Goal: Information Seeking & Learning: Learn about a topic

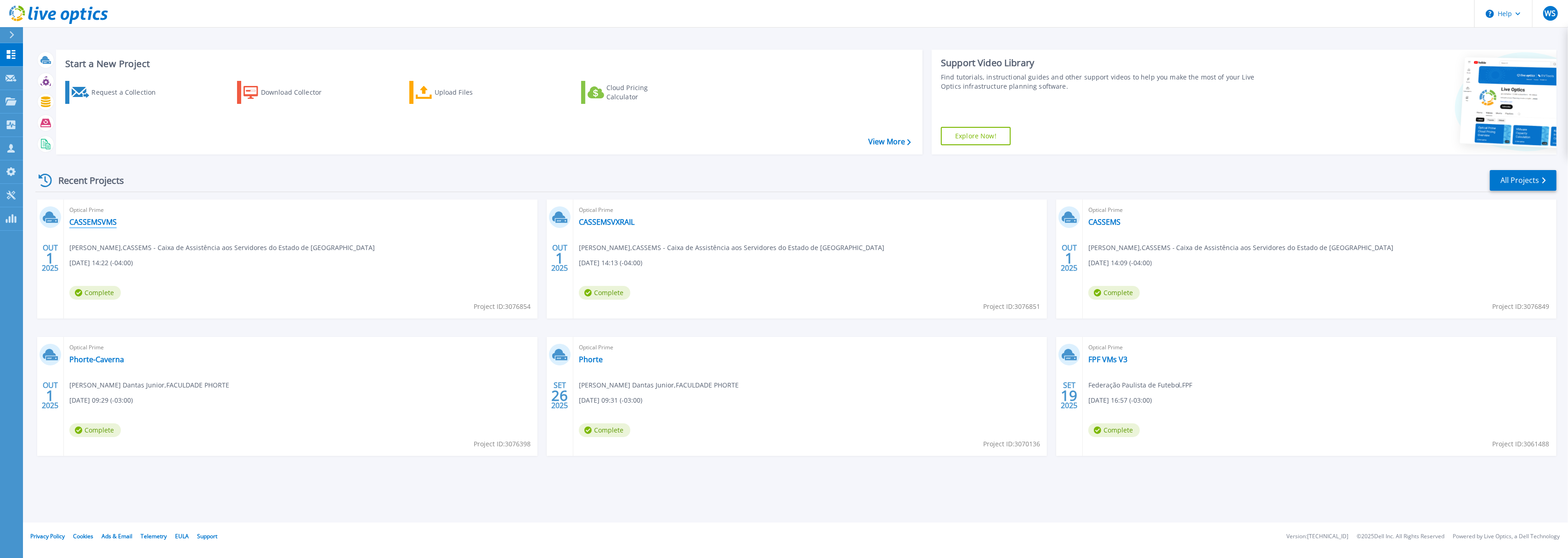
click at [100, 221] on link "CASSEMSVMS" at bounding box center [93, 222] width 47 height 9
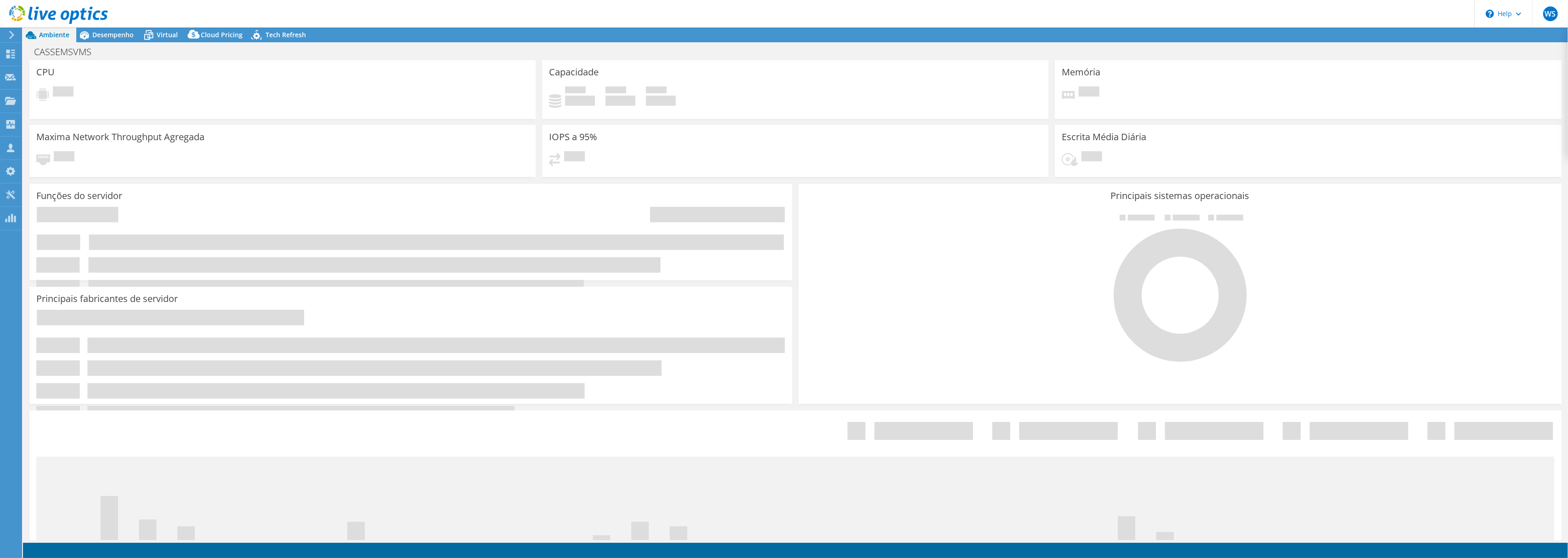
select select "USD"
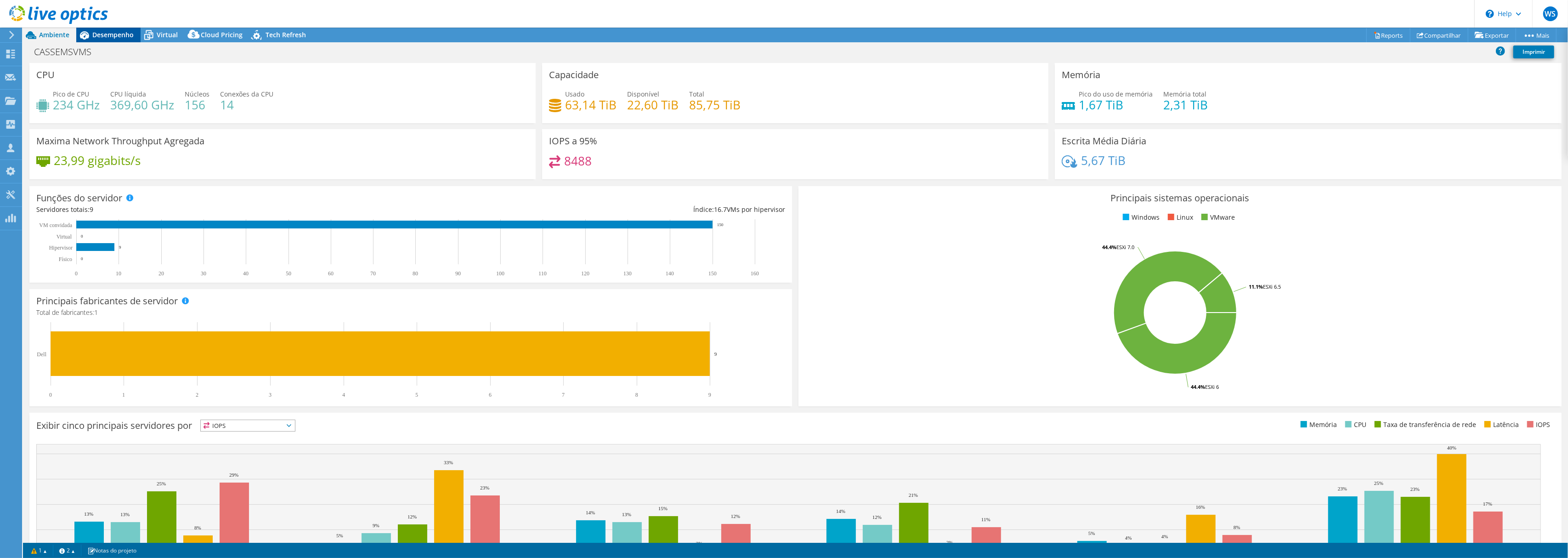
click at [114, 30] on span "Desempenho" at bounding box center [113, 35] width 41 height 9
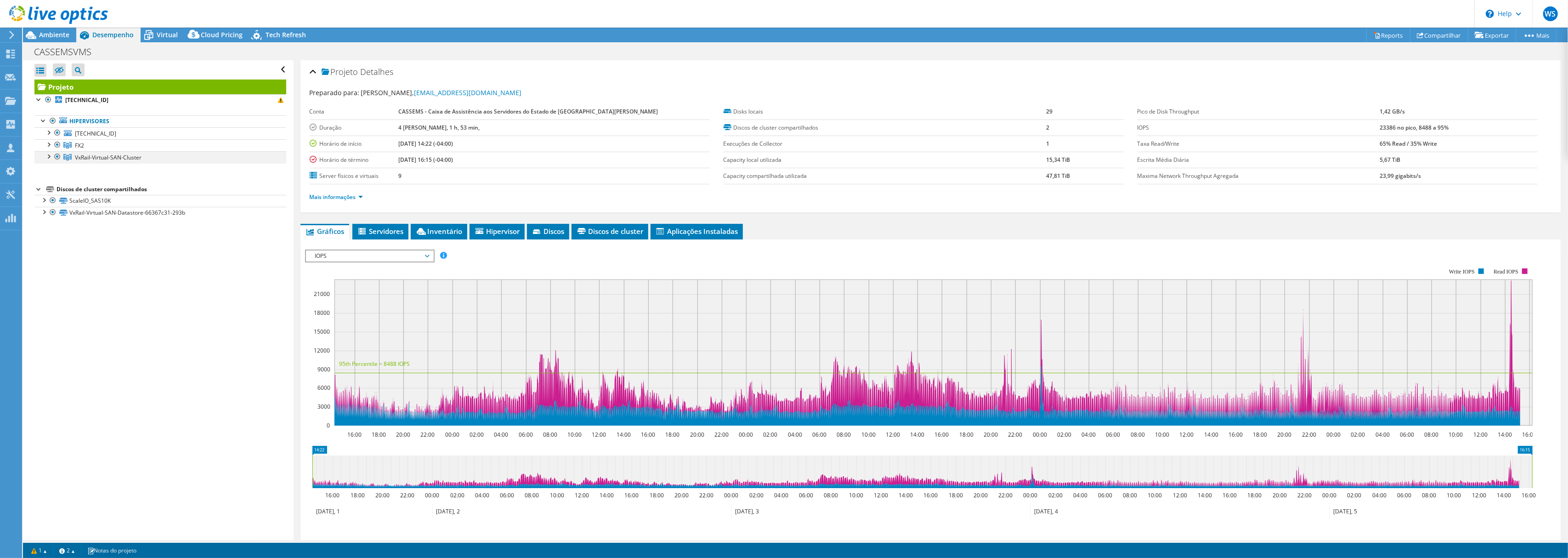
click at [47, 157] on div at bounding box center [48, 155] width 9 height 9
click at [49, 159] on div at bounding box center [48, 155] width 9 height 9
click at [50, 146] on div at bounding box center [48, 144] width 9 height 9
click at [52, 130] on div at bounding box center [48, 132] width 9 height 9
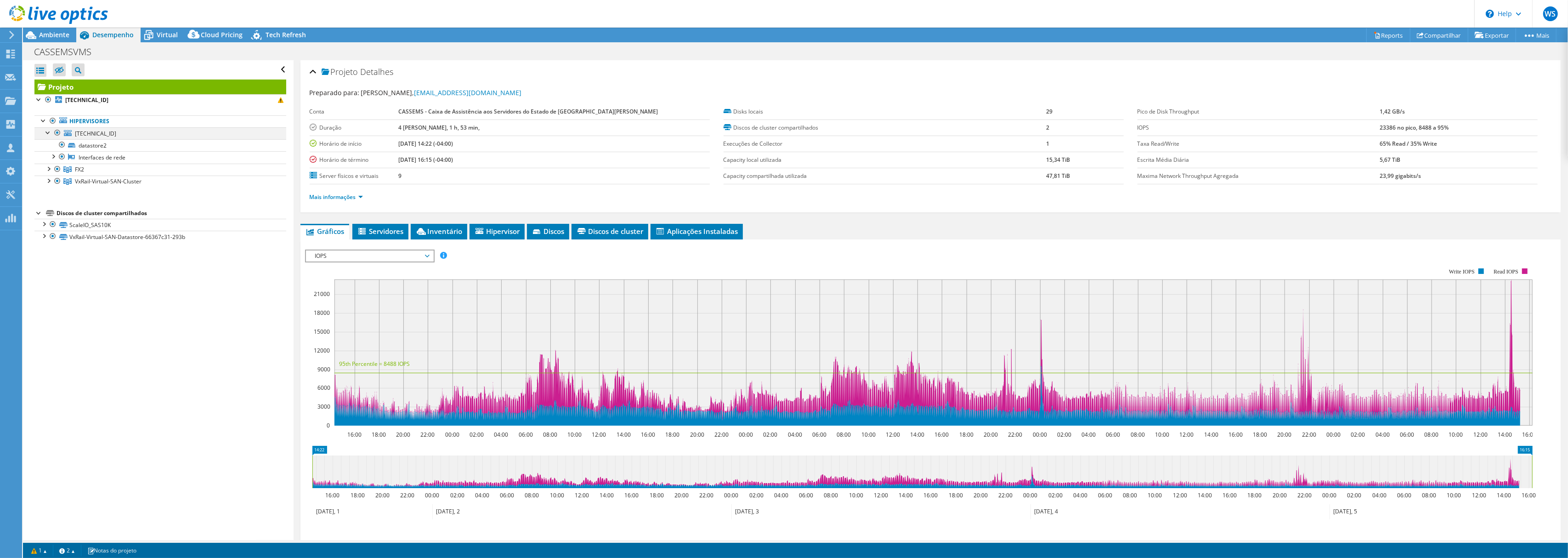
click at [52, 130] on div at bounding box center [48, 132] width 9 height 9
click at [171, 27] on header "WS Parceiro de Canal Wadson Silva wadson.silva@volpti.com VOLP.TI Ltda My Profi…" at bounding box center [784, 13] width 1568 height 27
click at [67, 30] on div at bounding box center [54, 15] width 108 height 31
click at [65, 33] on span "Ambiente" at bounding box center [54, 35] width 30 height 9
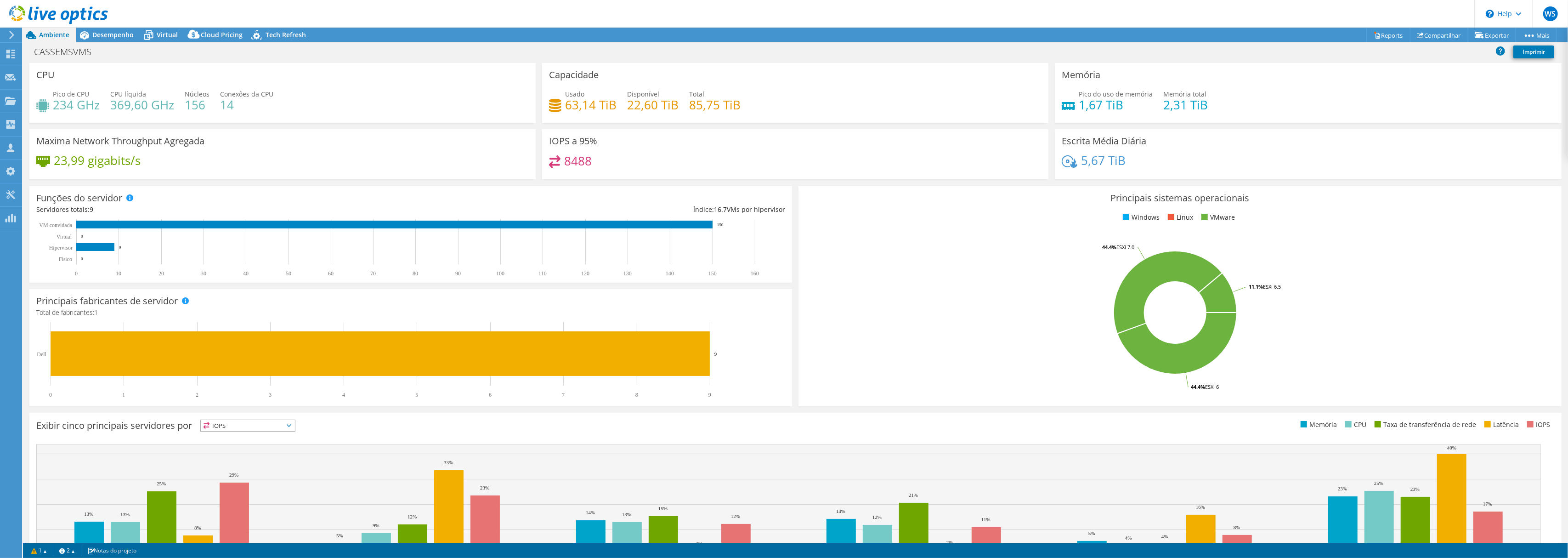
click at [105, 29] on div at bounding box center [54, 15] width 108 height 31
click at [115, 30] on span "Desempenho" at bounding box center [113, 35] width 41 height 9
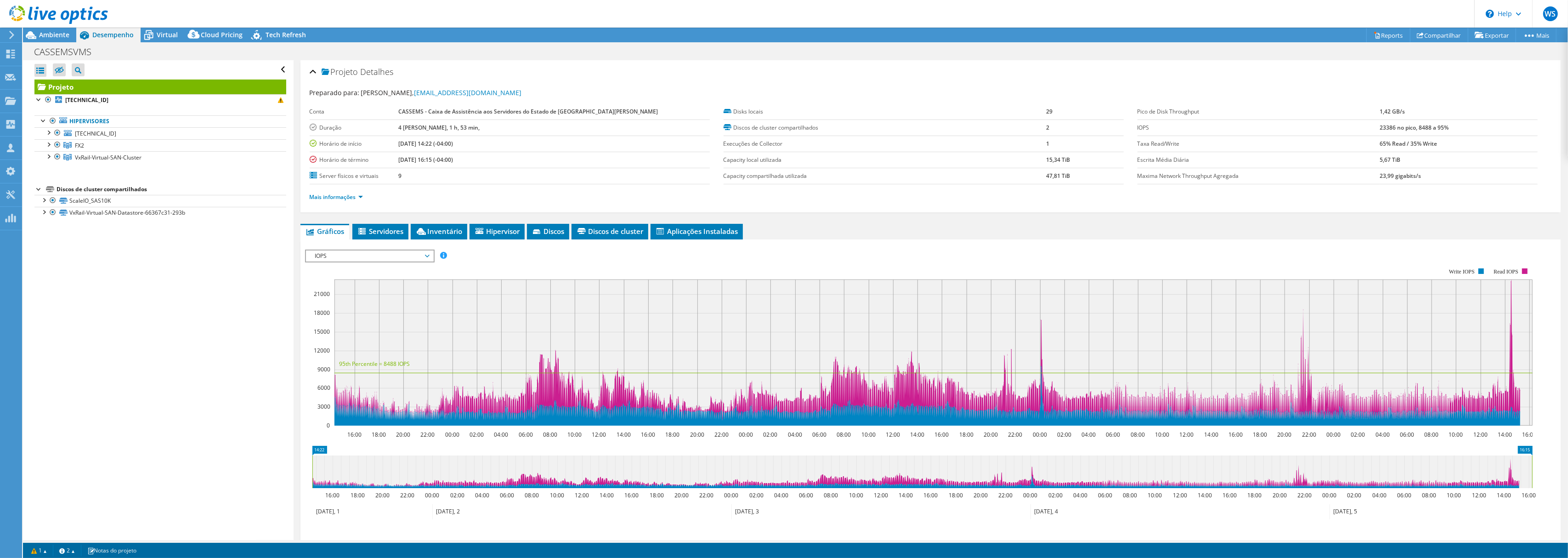
drag, startPoint x: 502, startPoint y: 164, endPoint x: 320, endPoint y: 166, distance: 182.0
click at [313, 166] on tr "Horário de término 10/05/2025, 16:15 (-04:00)" at bounding box center [509, 160] width 400 height 16
click at [453, 162] on b "10/05/2025, 16:15 (-04:00)" at bounding box center [425, 160] width 55 height 8
click at [158, 38] on span "Virtual" at bounding box center [167, 35] width 21 height 9
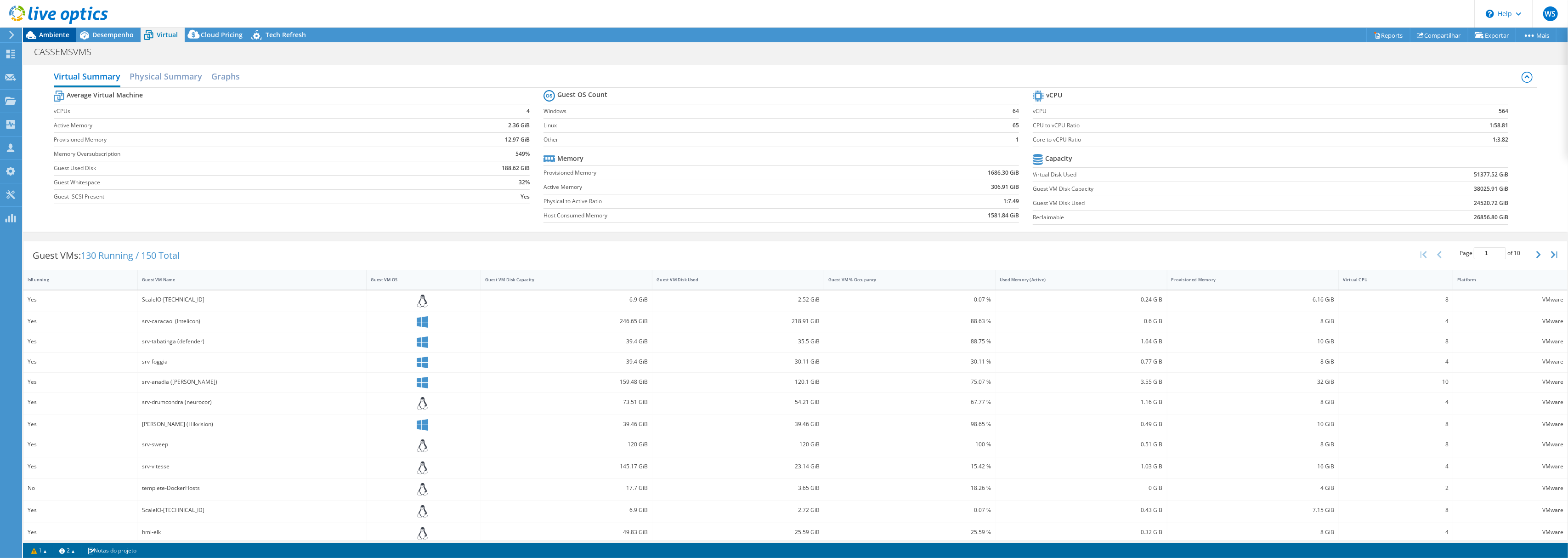
click at [60, 33] on span "Ambiente" at bounding box center [54, 35] width 30 height 9
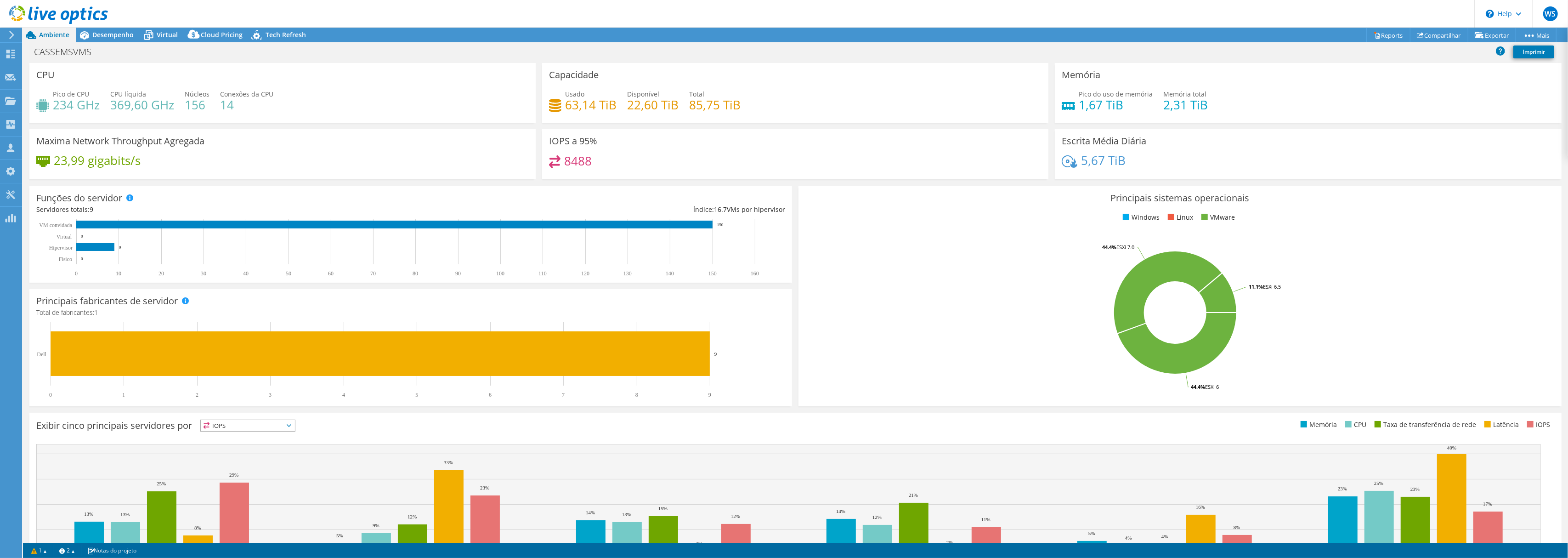
click at [94, 30] on div at bounding box center [54, 15] width 108 height 31
click at [96, 32] on span "Desempenho" at bounding box center [113, 35] width 41 height 9
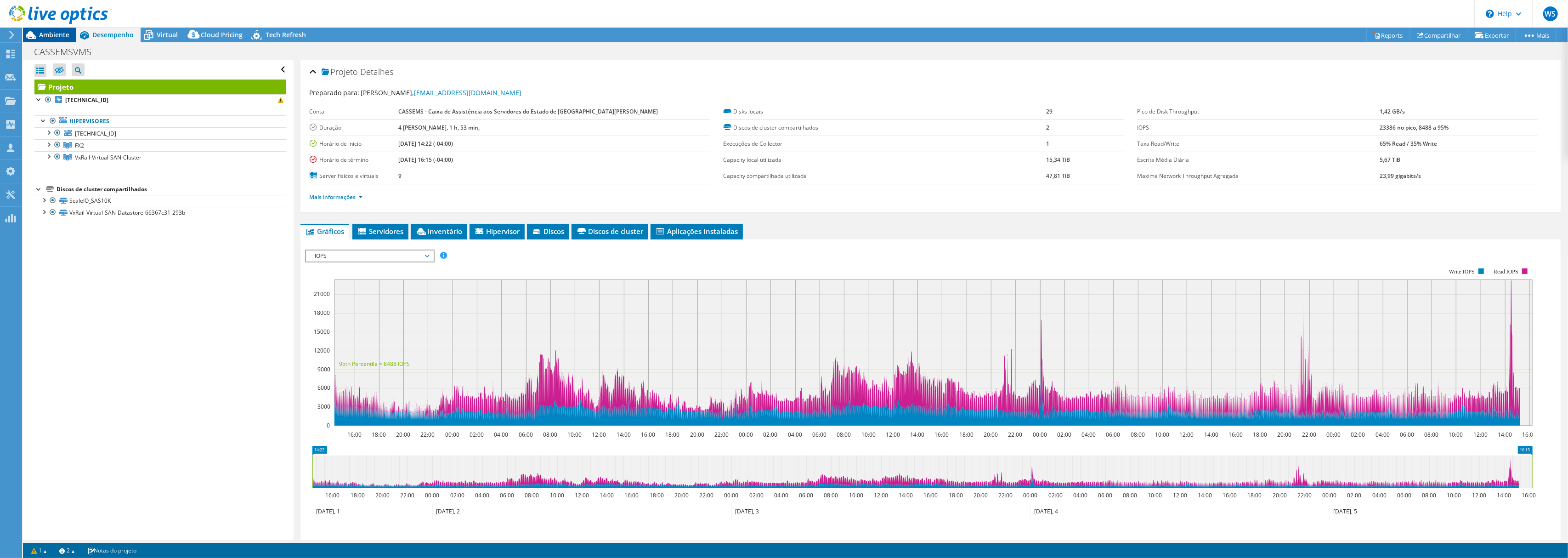
click at [48, 32] on span "Ambiente" at bounding box center [54, 35] width 30 height 9
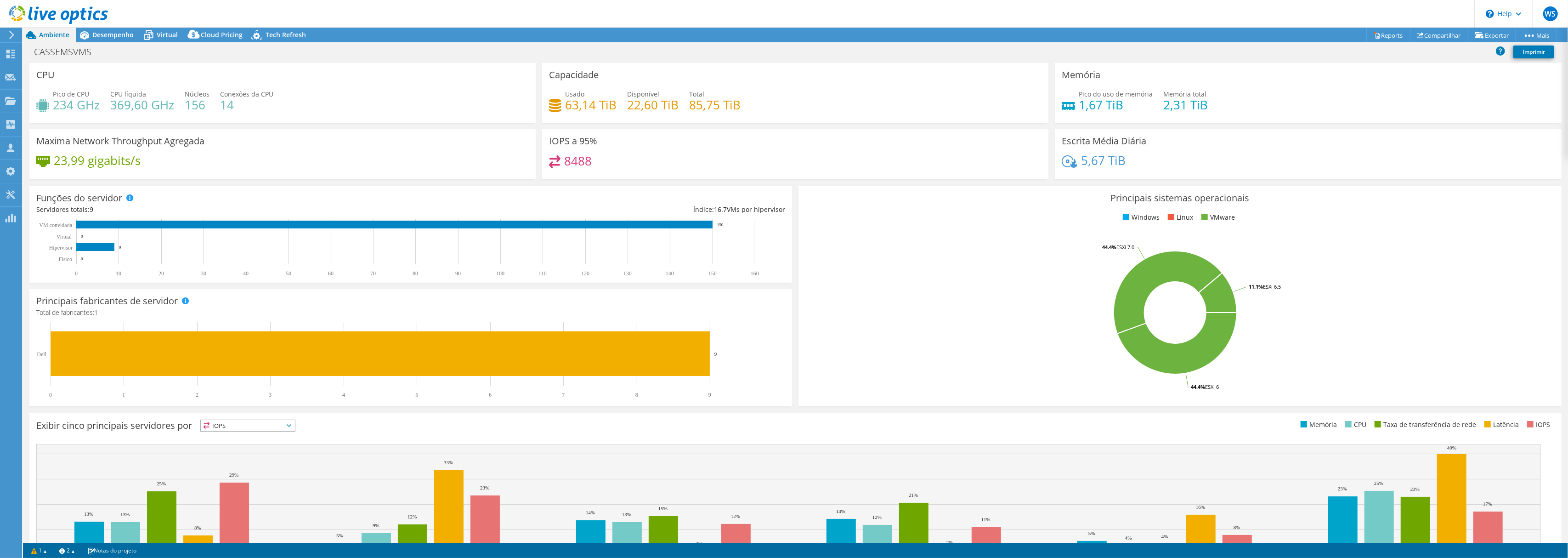
click at [113, 42] on div "CASSEMSVMS Imprimir" at bounding box center [796, 52] width 1545 height 21
click at [116, 38] on span "Desempenho" at bounding box center [113, 35] width 41 height 9
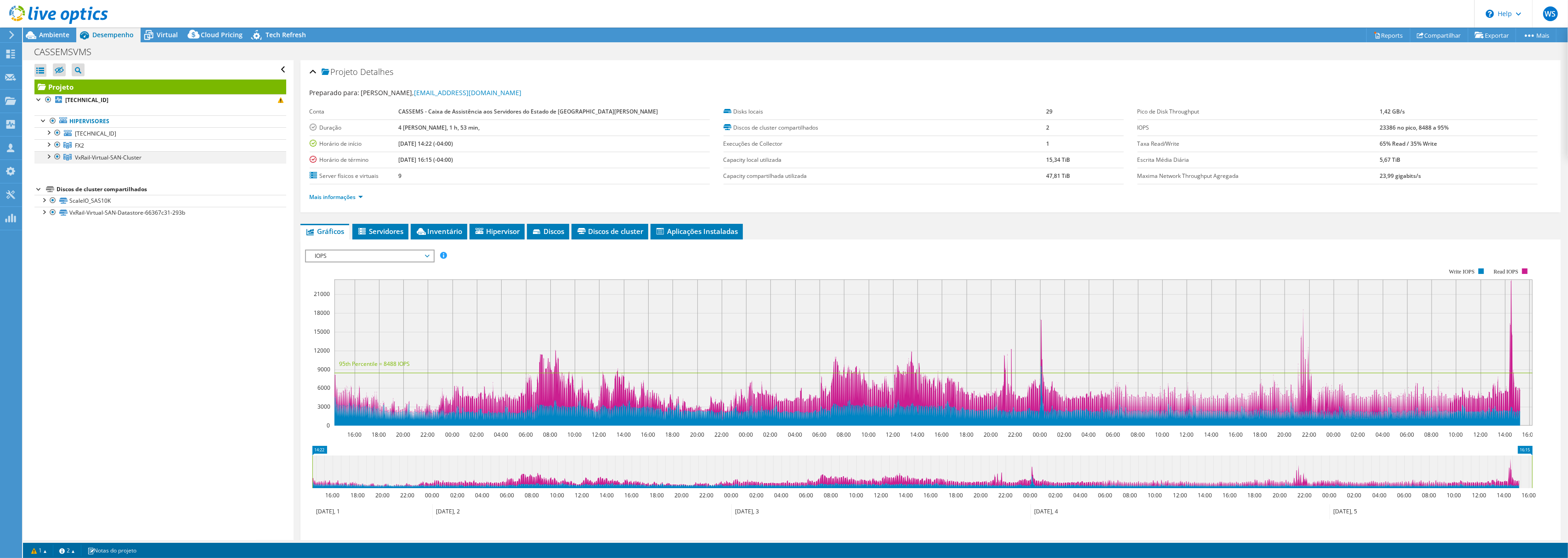
click at [50, 159] on div at bounding box center [48, 155] width 9 height 9
click at [173, 31] on span "Virtual" at bounding box center [167, 35] width 21 height 9
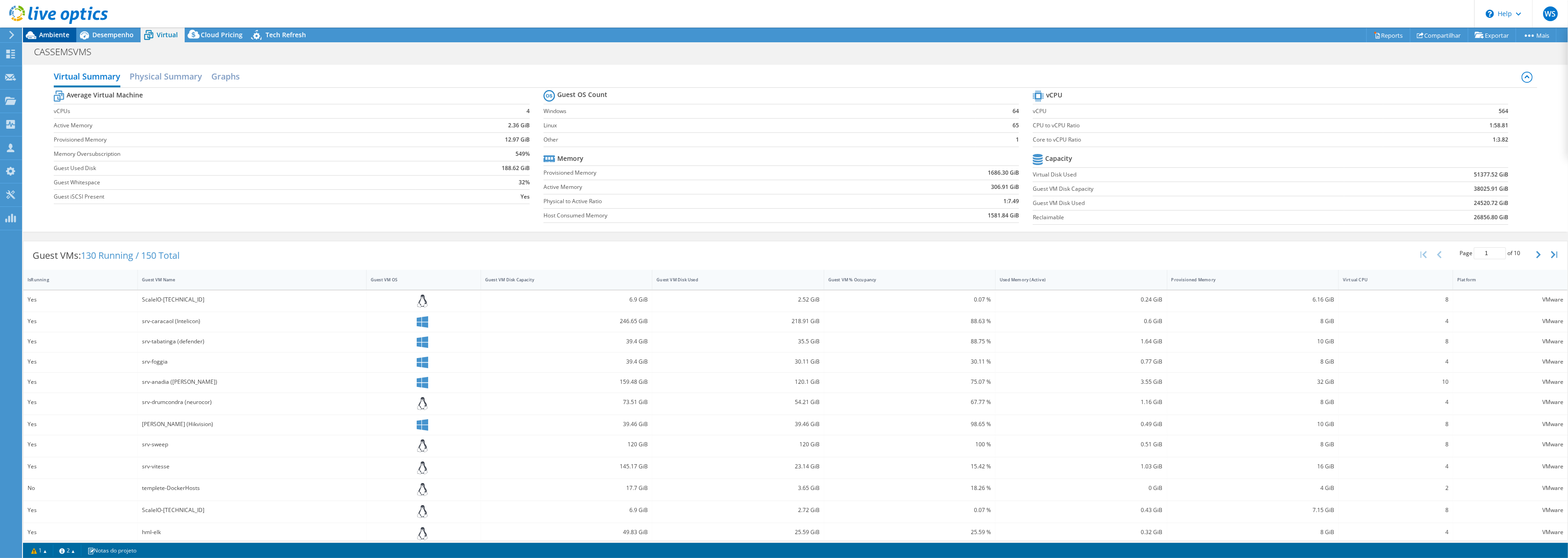
click at [65, 34] on span "Ambiente" at bounding box center [54, 35] width 30 height 9
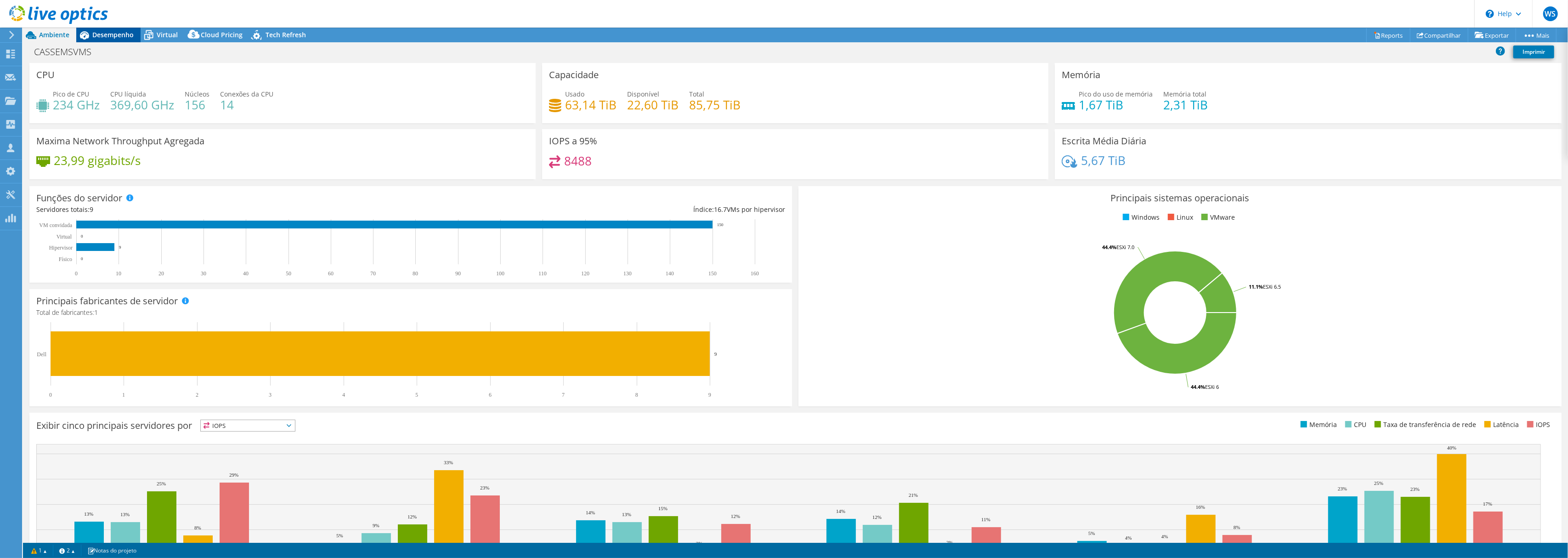
click at [136, 32] on div "Desempenho" at bounding box center [108, 35] width 65 height 15
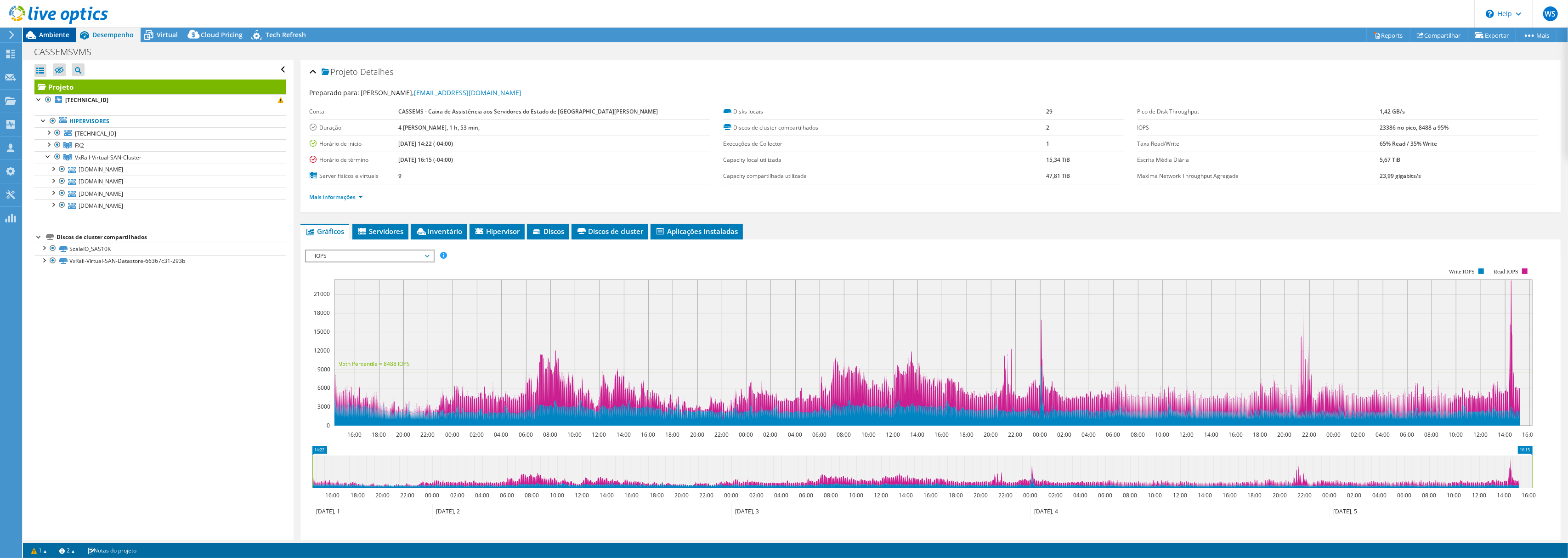
click at [59, 38] on span "Ambiente" at bounding box center [54, 35] width 30 height 9
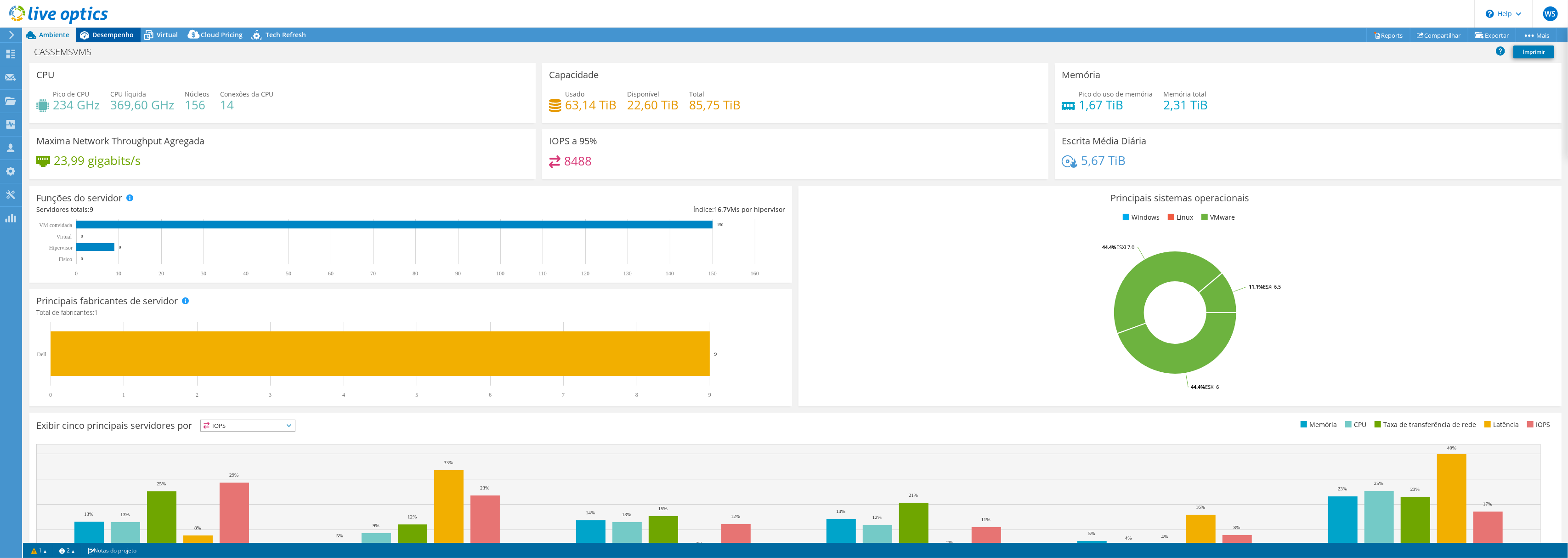
click at [112, 29] on div "Desempenho" at bounding box center [108, 35] width 65 height 15
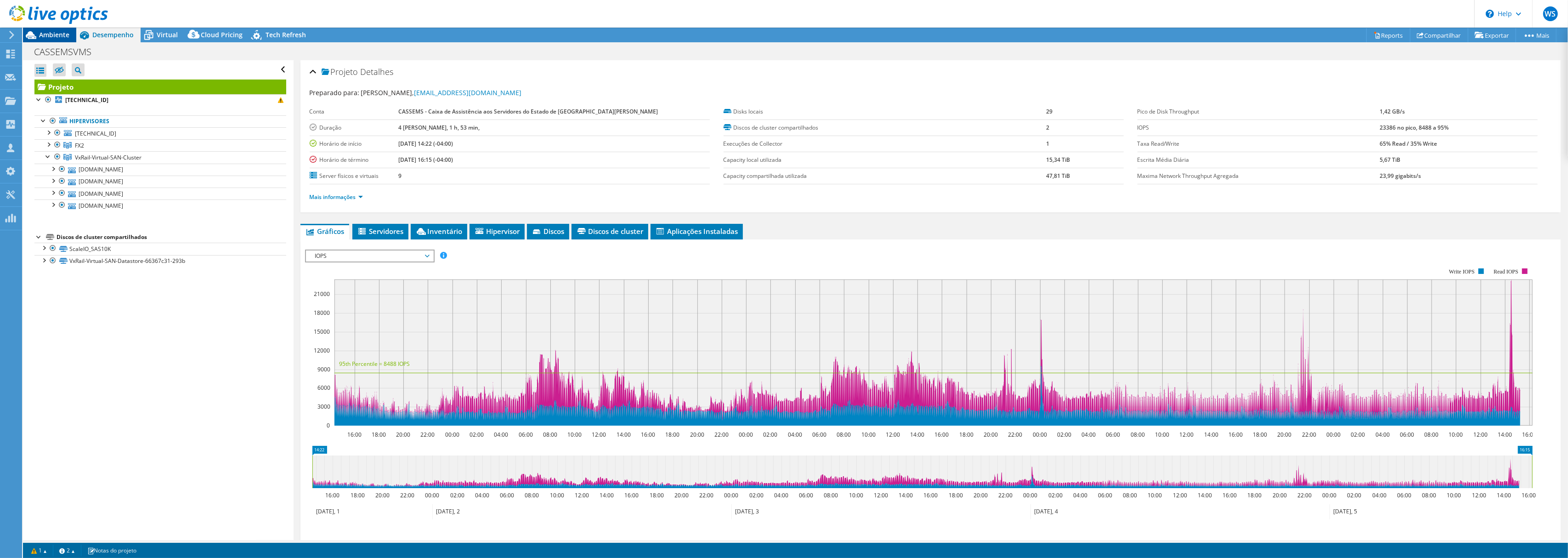
click at [52, 38] on span "Ambiente" at bounding box center [54, 35] width 30 height 9
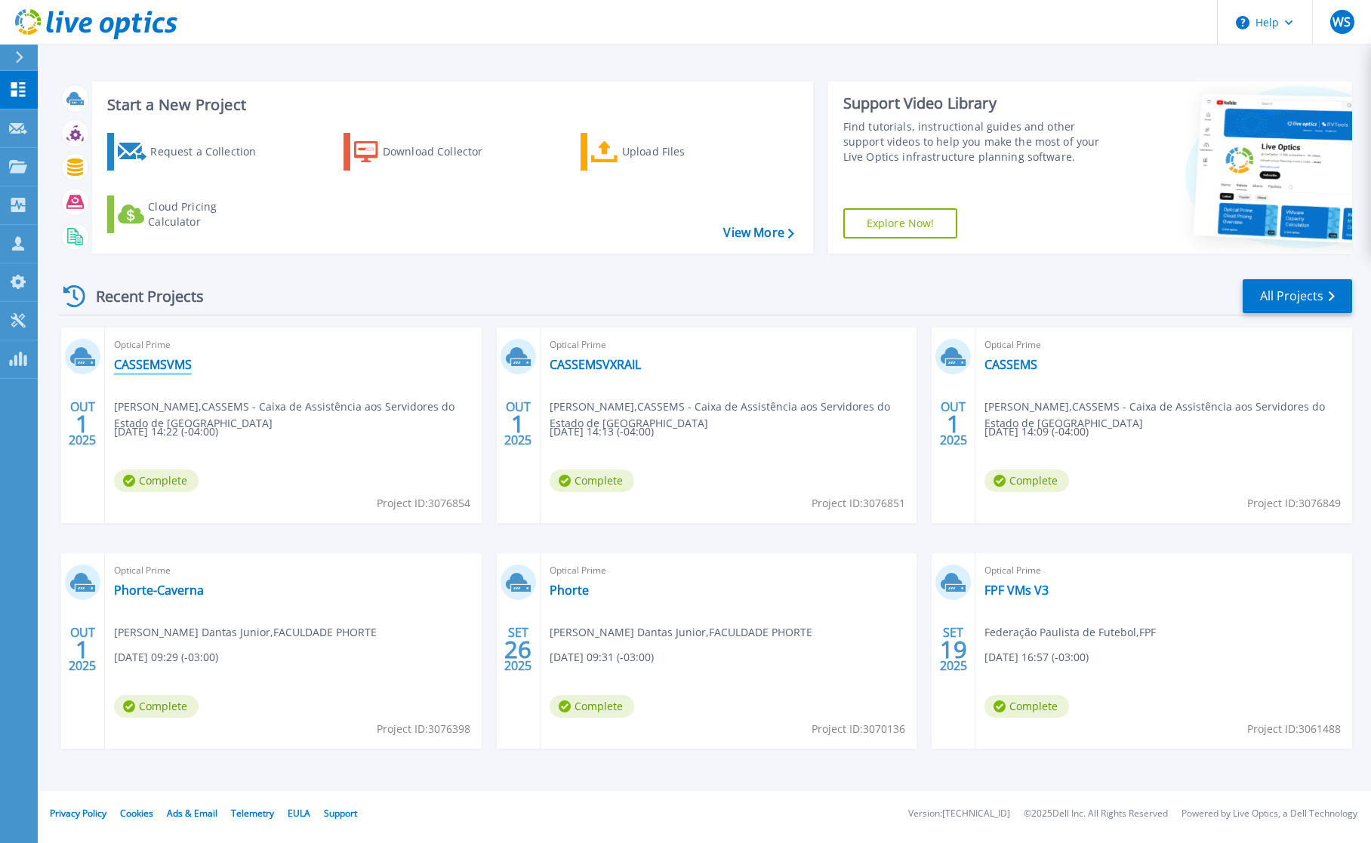
click at [177, 364] on link "CASSEMSVMS" at bounding box center [153, 364] width 78 height 15
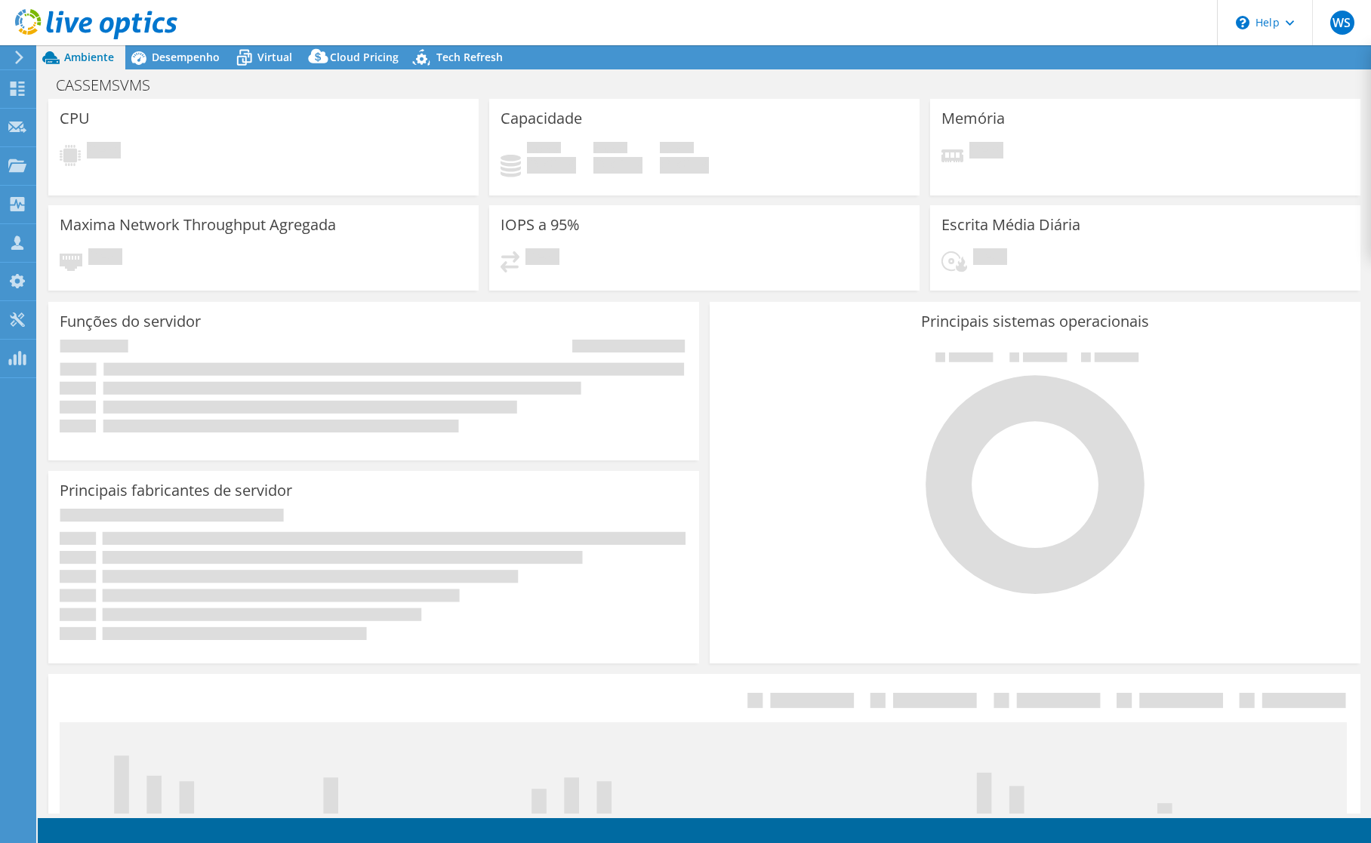
select select "USD"
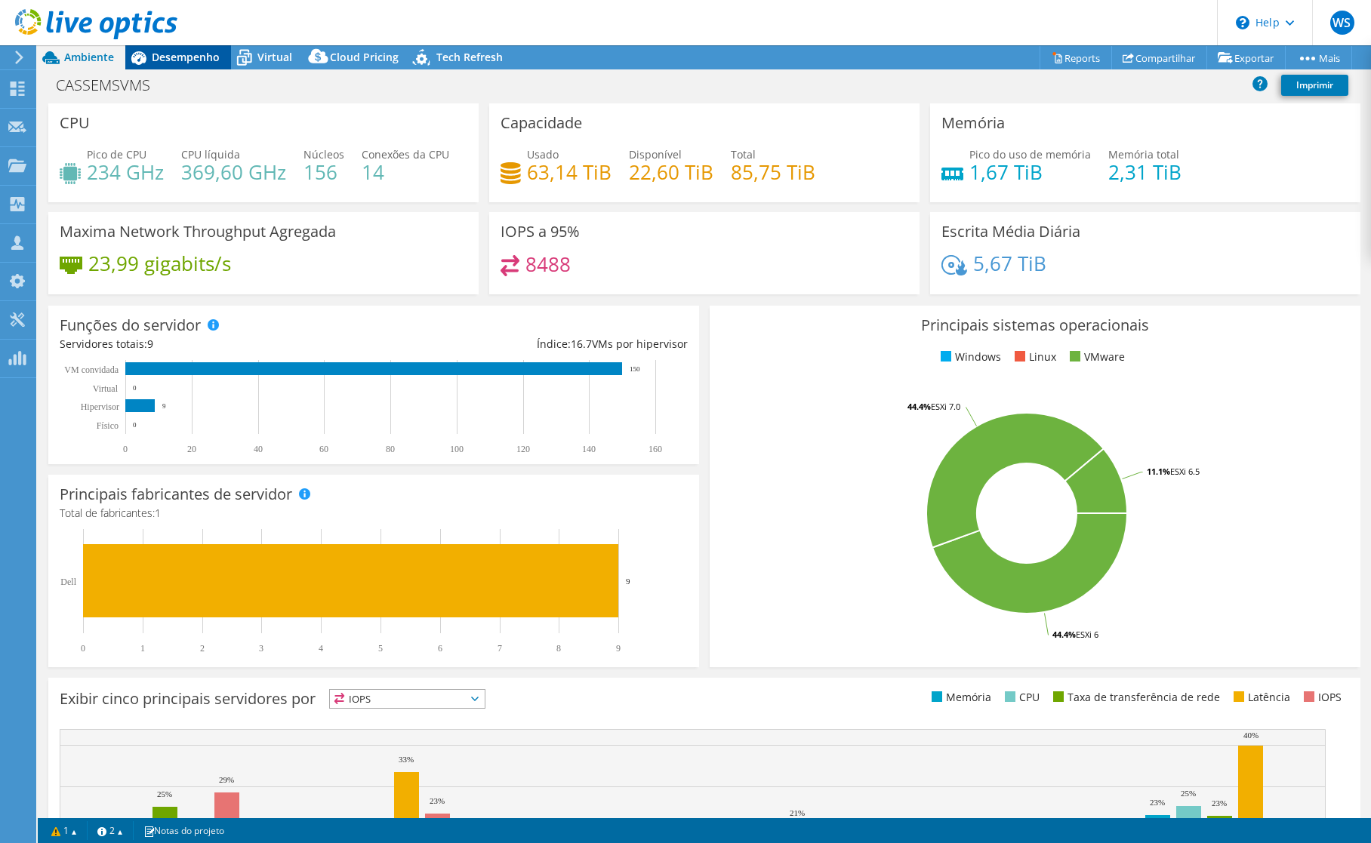
click at [179, 59] on span "Desempenho" at bounding box center [186, 57] width 68 height 14
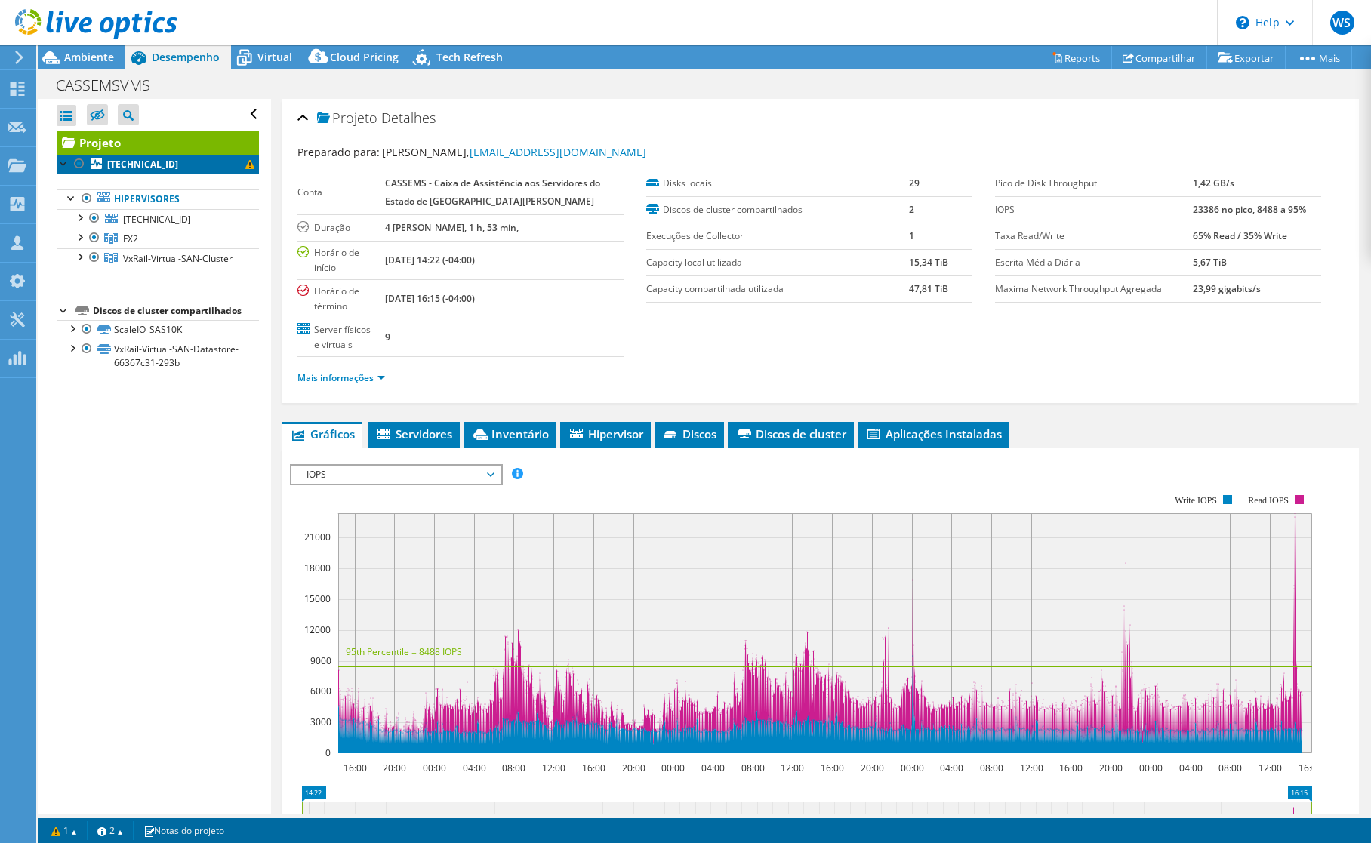
click at [149, 165] on b "[TECHNICAL_ID]" at bounding box center [142, 164] width 71 height 13
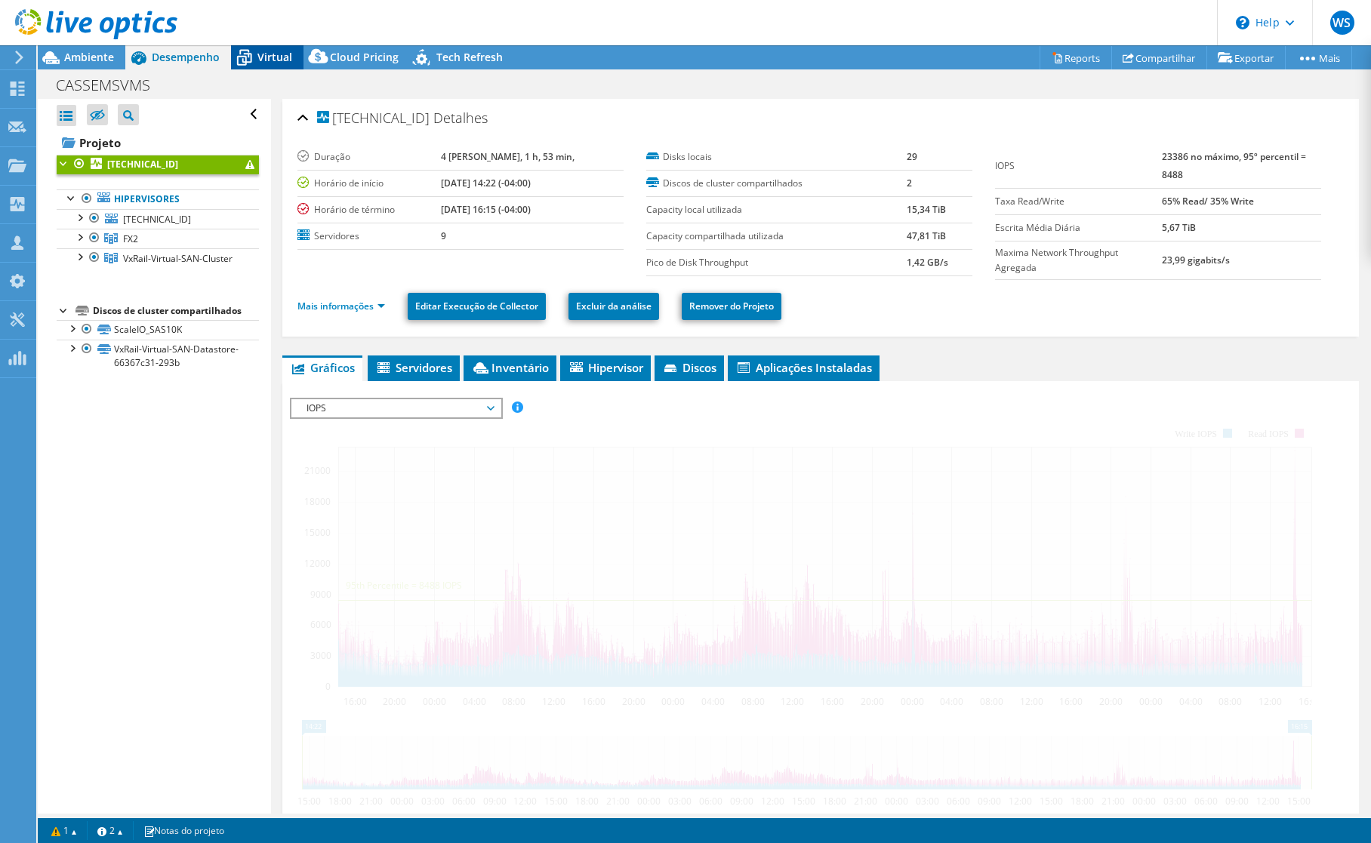
click at [263, 63] on span "Virtual" at bounding box center [274, 57] width 35 height 14
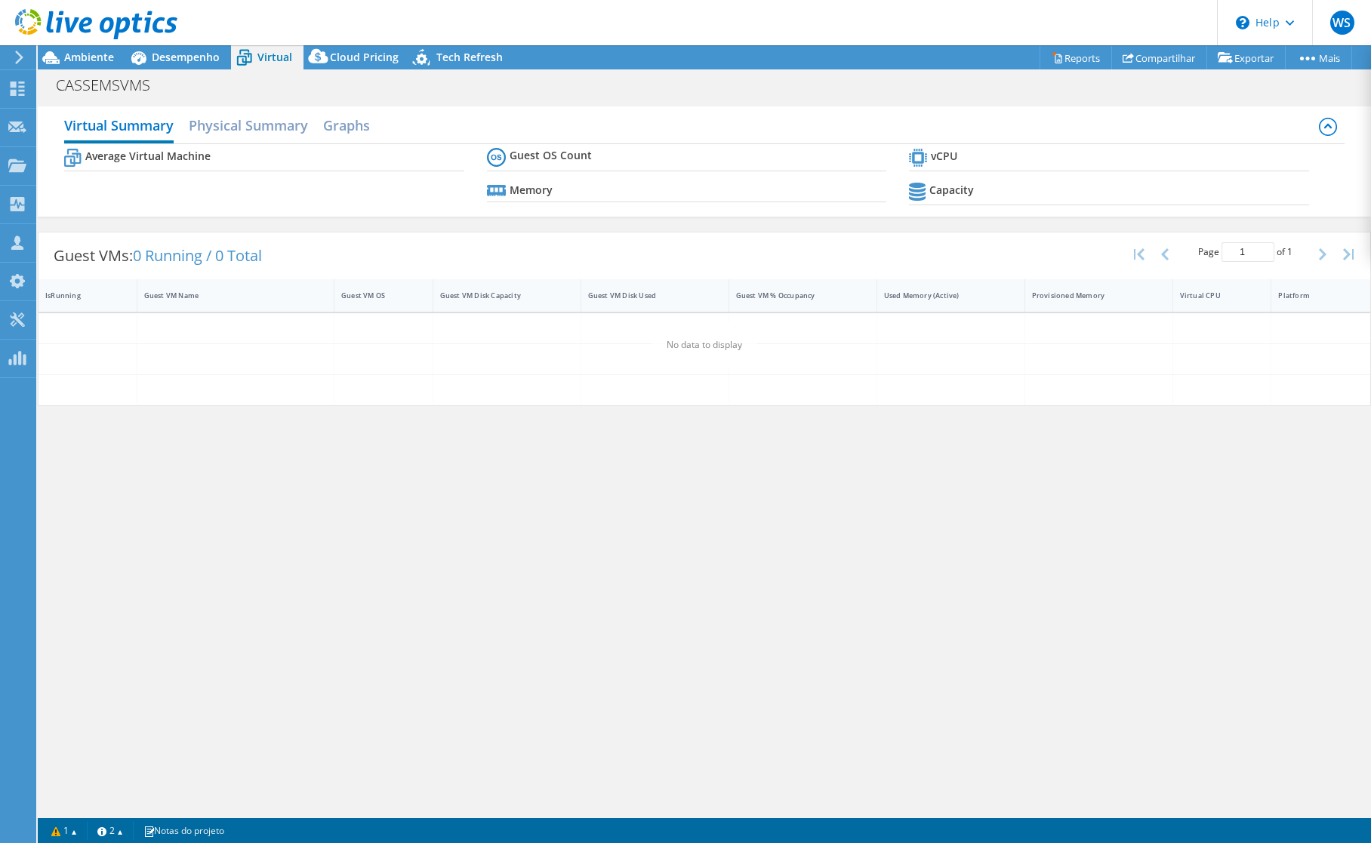
click at [264, 56] on span "Virtual" at bounding box center [274, 57] width 35 height 14
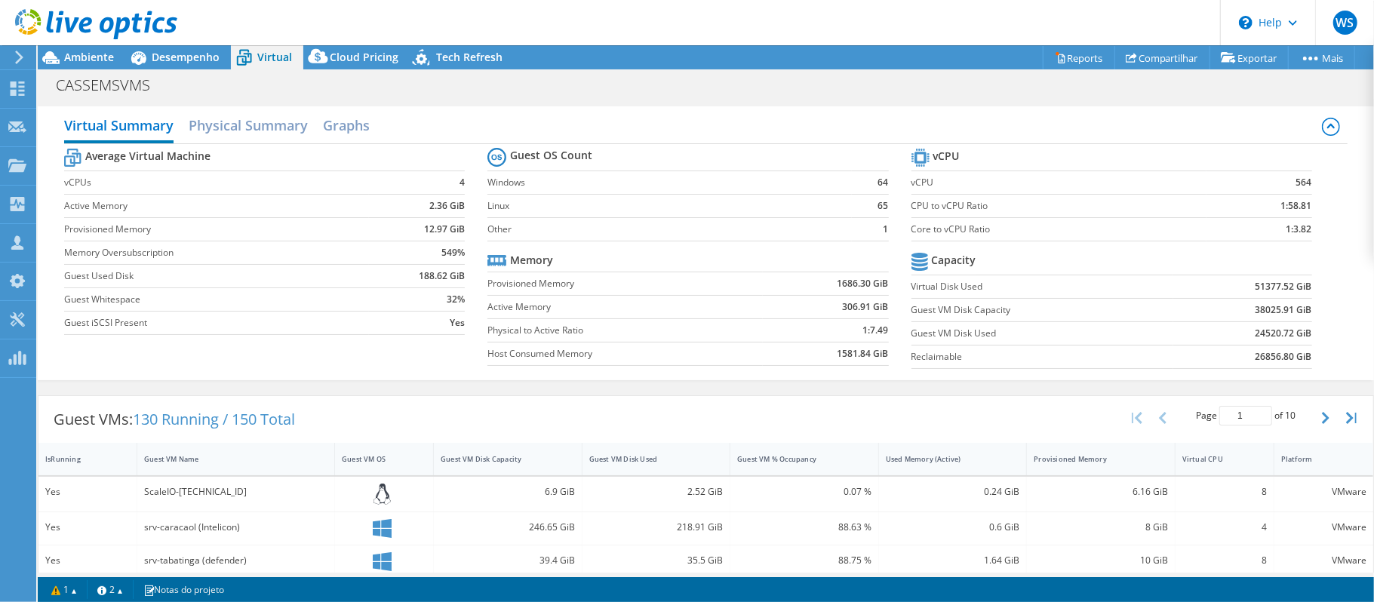
click at [107, 50] on div at bounding box center [88, 25] width 177 height 51
click at [94, 62] on span "Ambiente" at bounding box center [89, 57] width 50 height 14
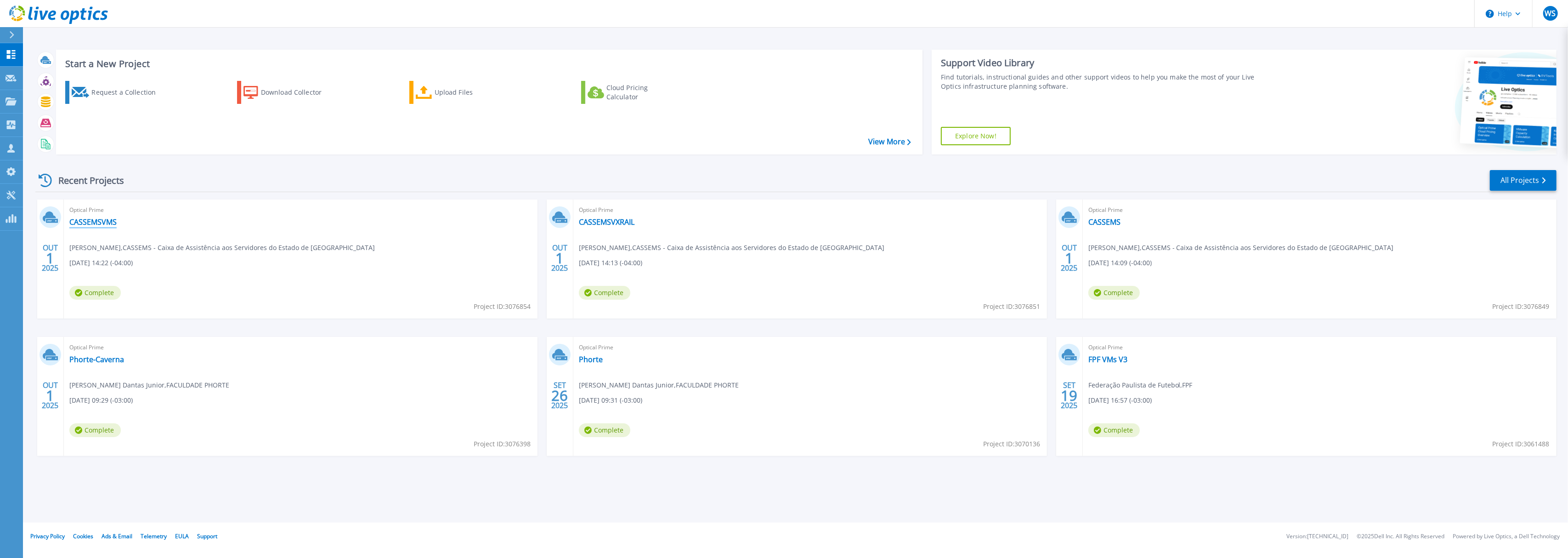
click at [99, 224] on link "CASSEMSVMS" at bounding box center [93, 222] width 47 height 9
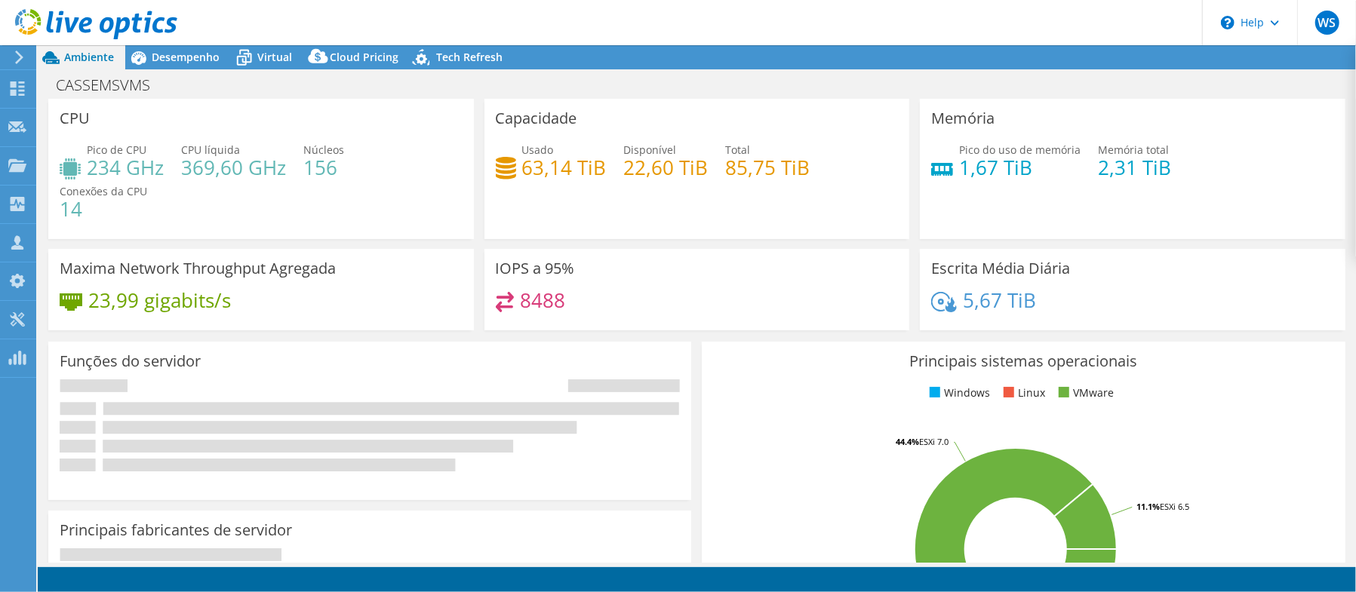
select select "USD"
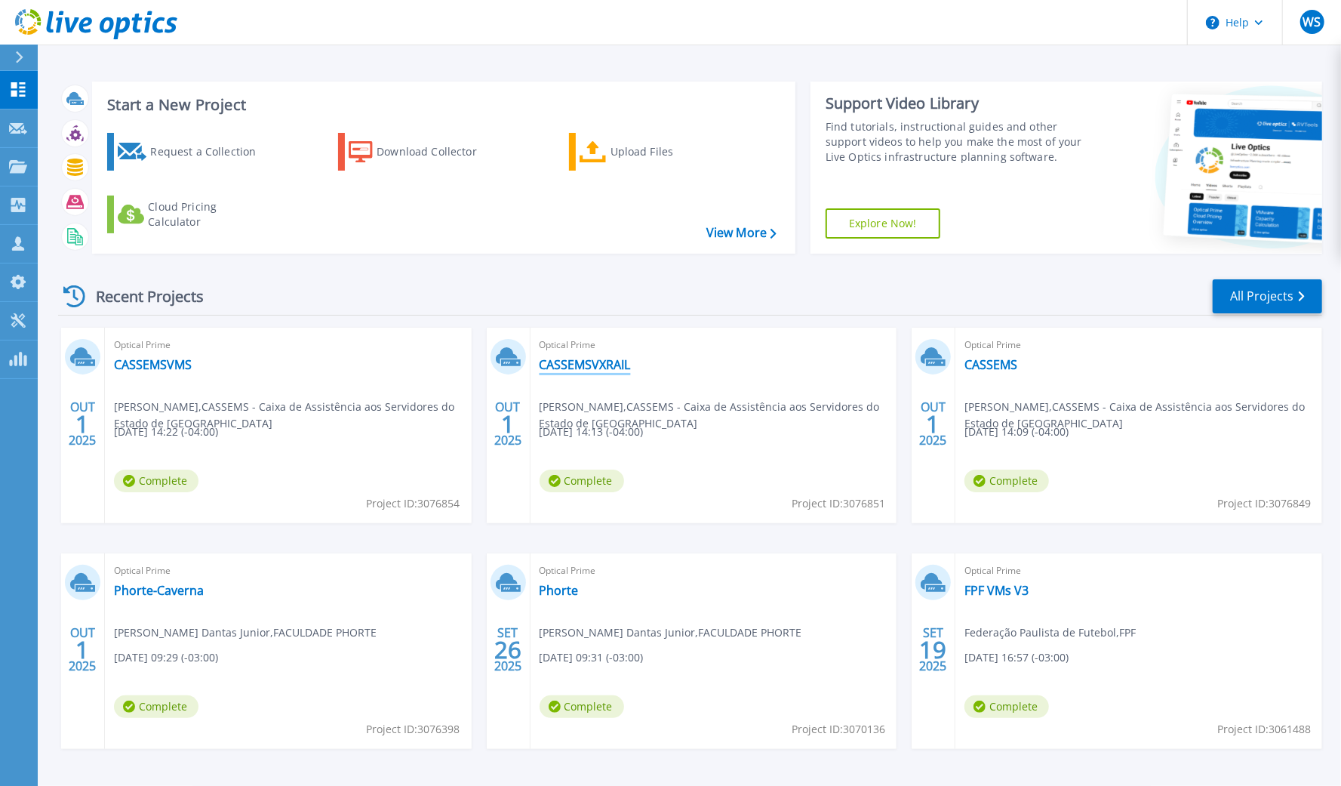
click at [596, 358] on link "CASSEMSVXRAIL" at bounding box center [585, 364] width 91 height 15
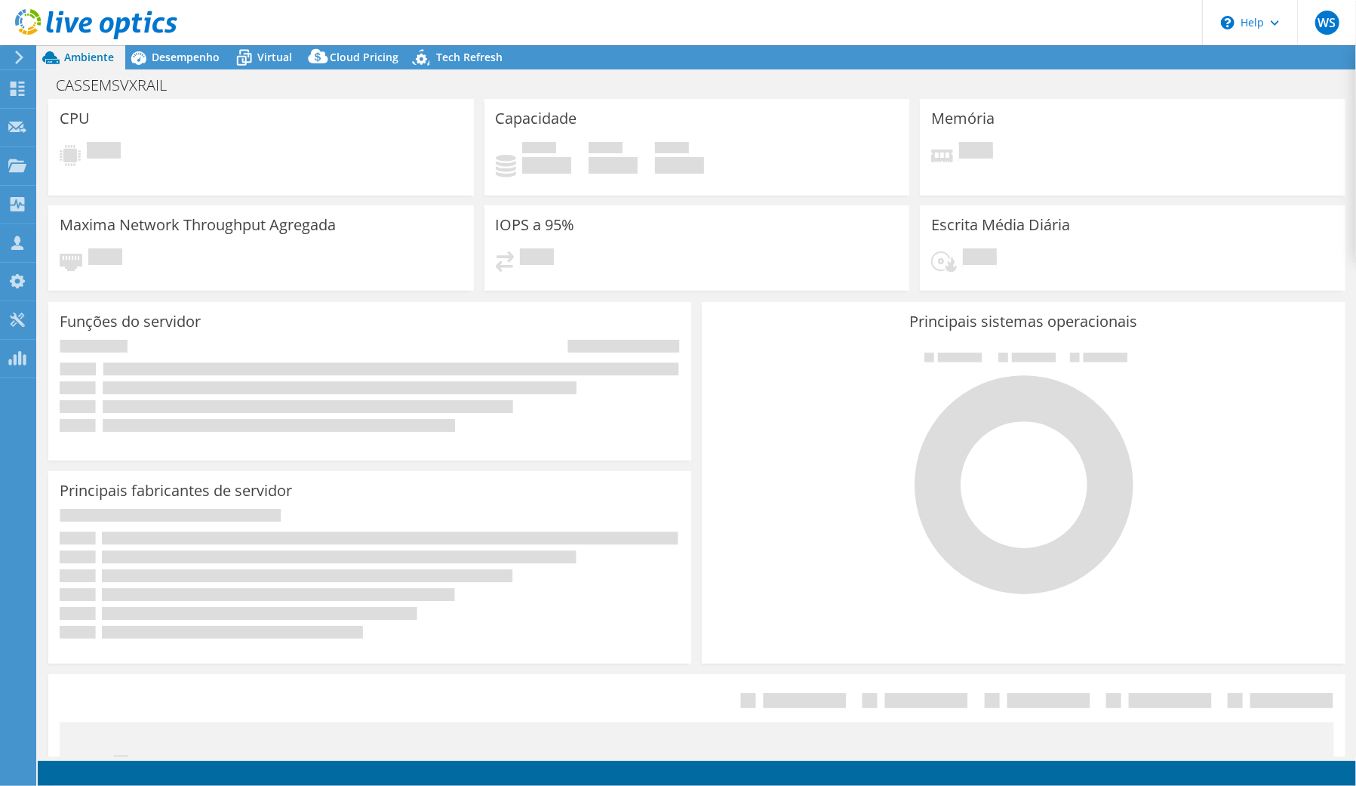
select select "USD"
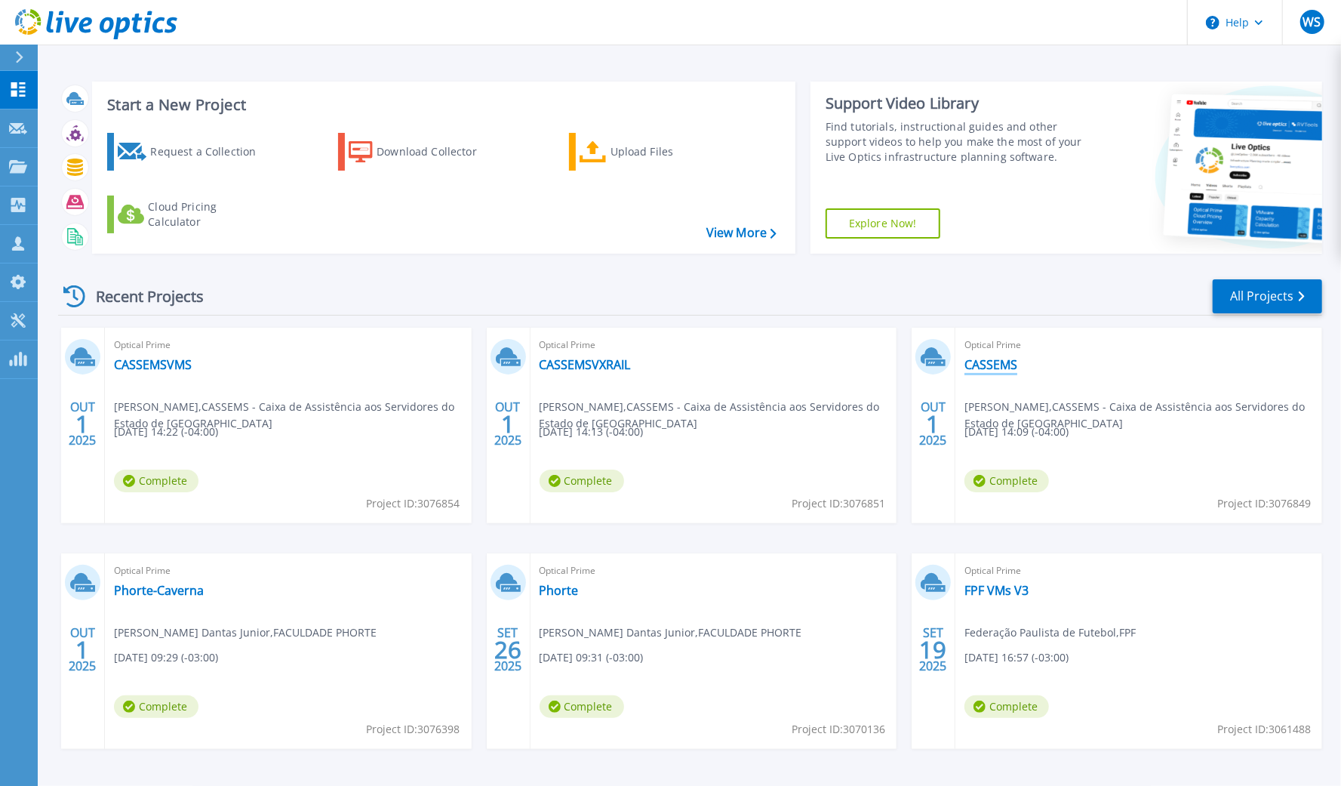
click at [1010, 361] on link "CASSEMS" at bounding box center [991, 364] width 53 height 15
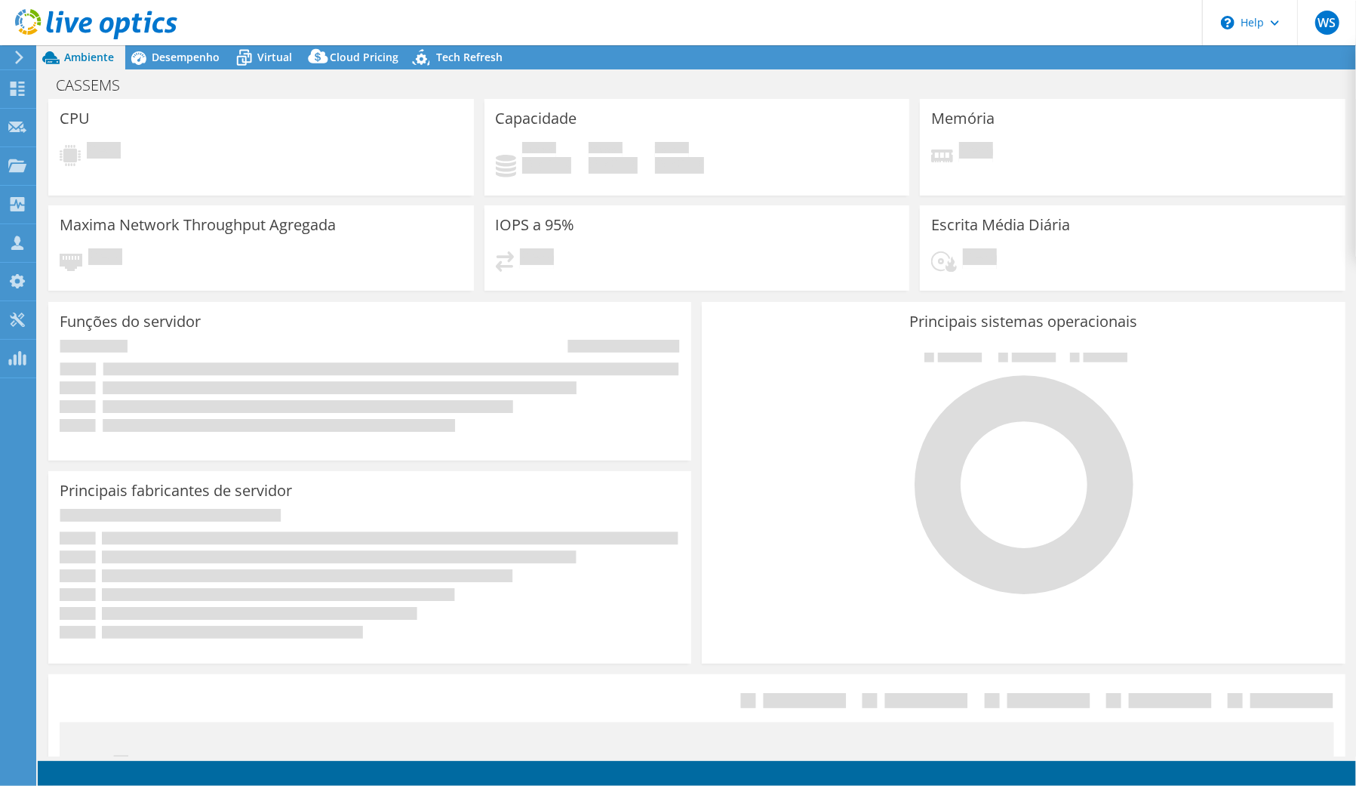
select select "USD"
